Goal: Task Accomplishment & Management: Manage account settings

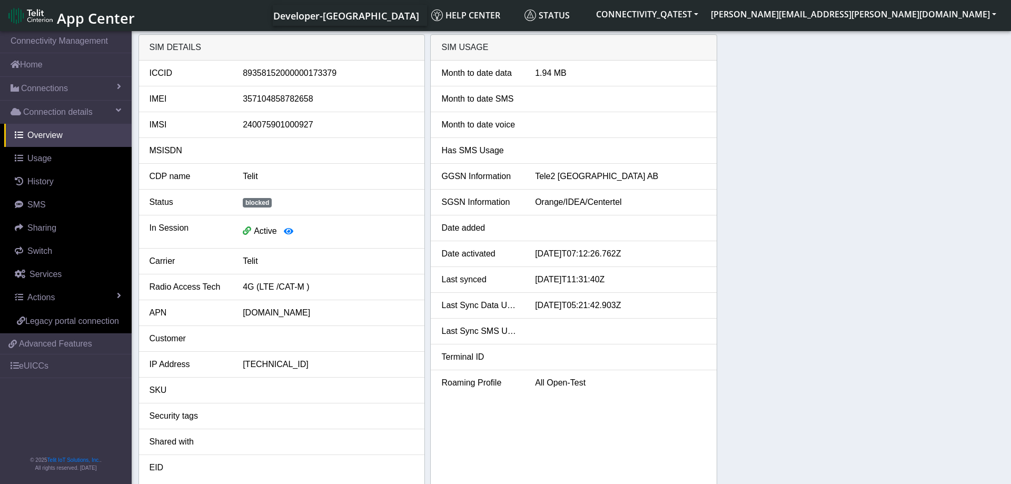
click at [38, 291] on link "Actions" at bounding box center [67, 297] width 127 height 23
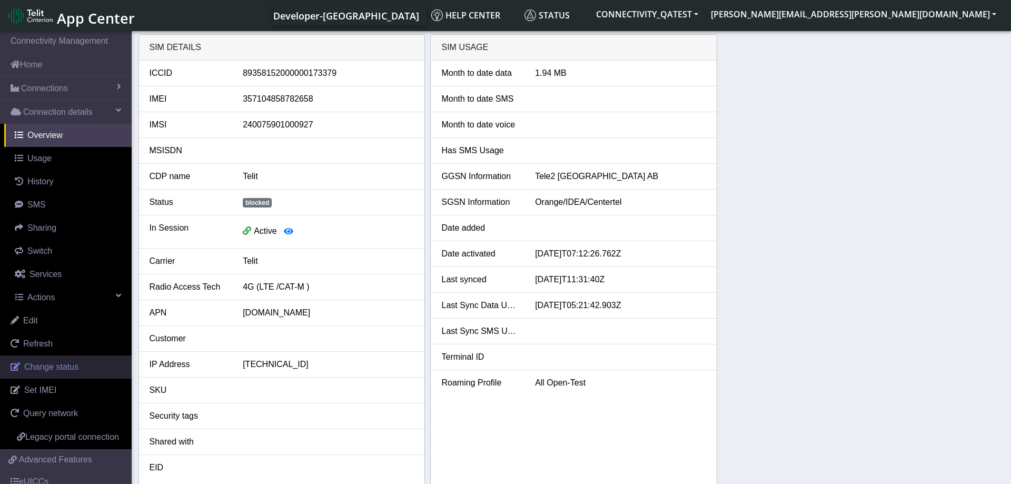
click at [51, 362] on span "Change status" at bounding box center [51, 366] width 54 height 9
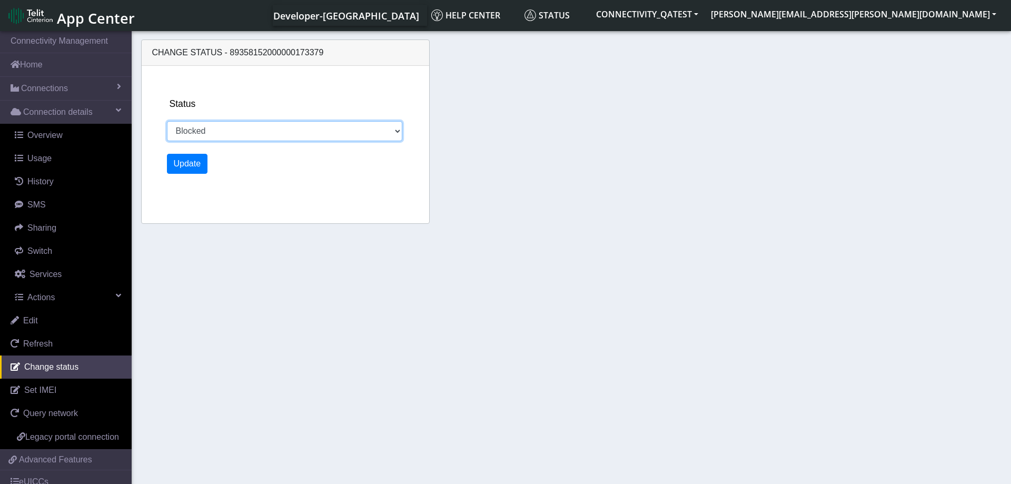
select select "activated"
click option "Activated" at bounding box center [0, 0] width 0 height 0
click at [187, 166] on button "Update" at bounding box center [187, 164] width 41 height 20
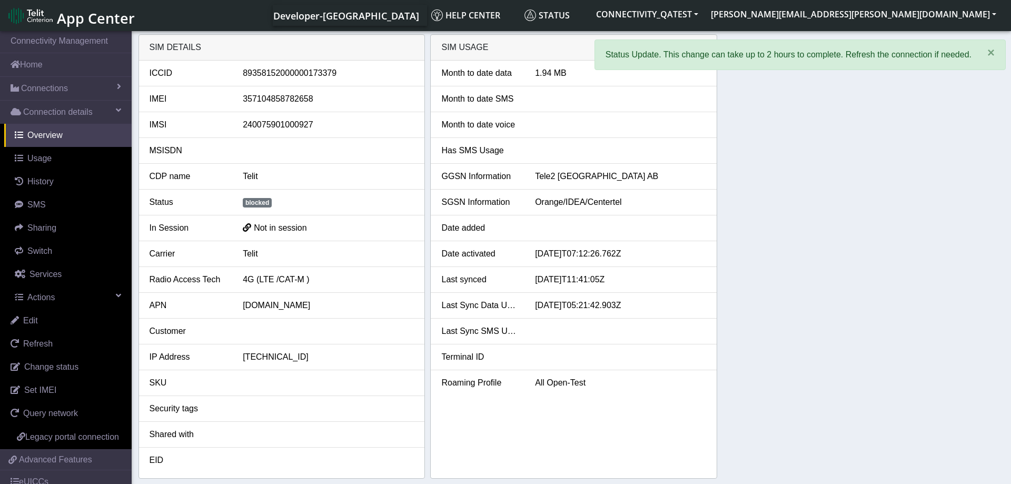
click at [798, 185] on div "SIM details ICCID 89358152000000173379 IMEI 357104858782658 IMSI 24007590100092…" at bounding box center [571, 256] width 866 height 444
